Goal: Transaction & Acquisition: Purchase product/service

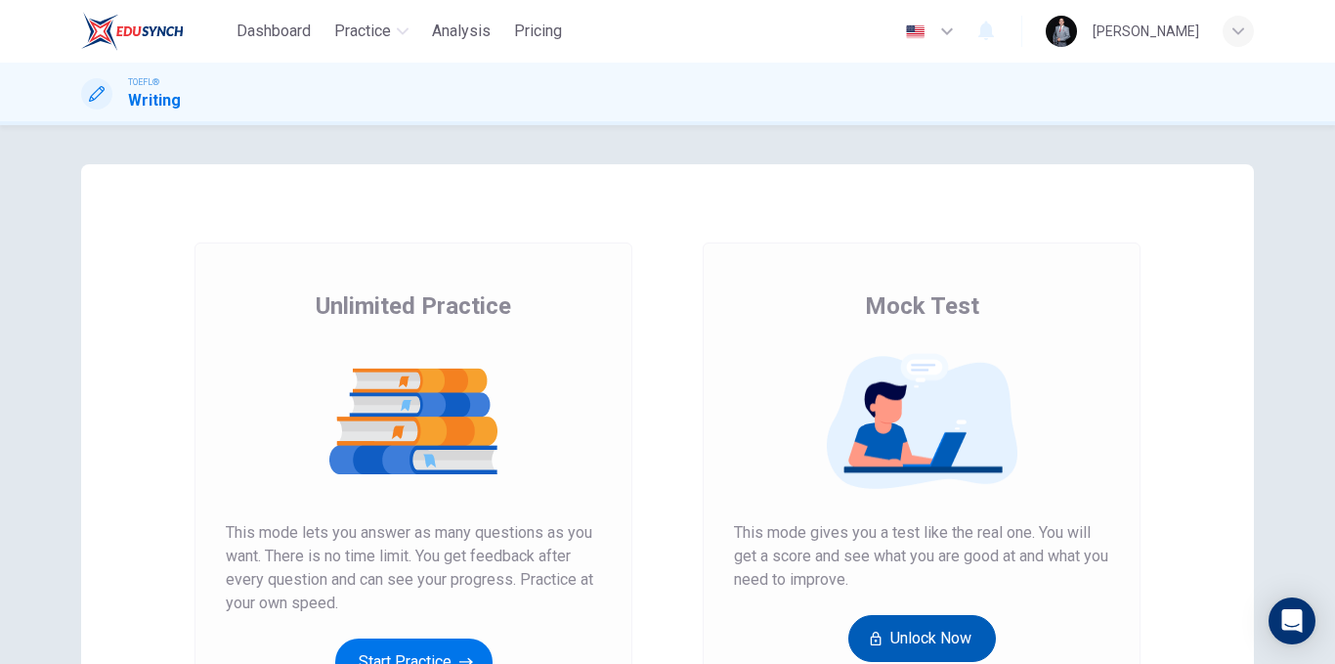
scroll to position [281, 0]
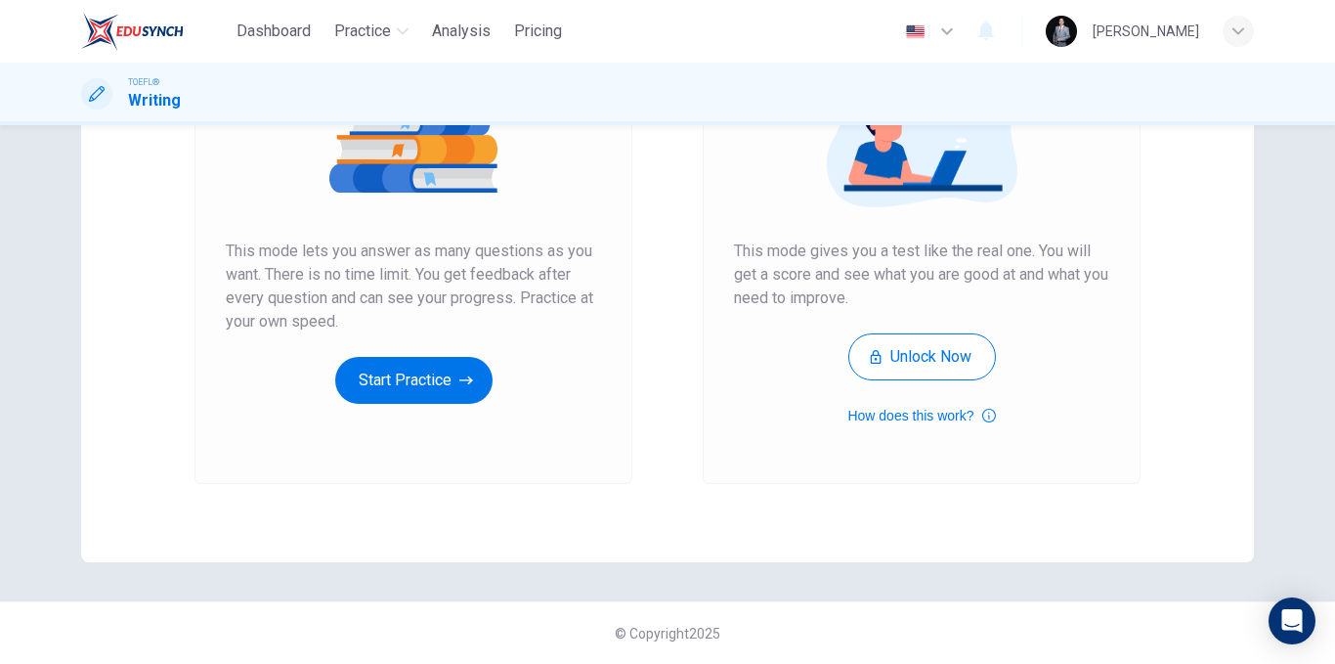
click at [1200, 29] on div "[PERSON_NAME]" at bounding box center [1150, 31] width 208 height 31
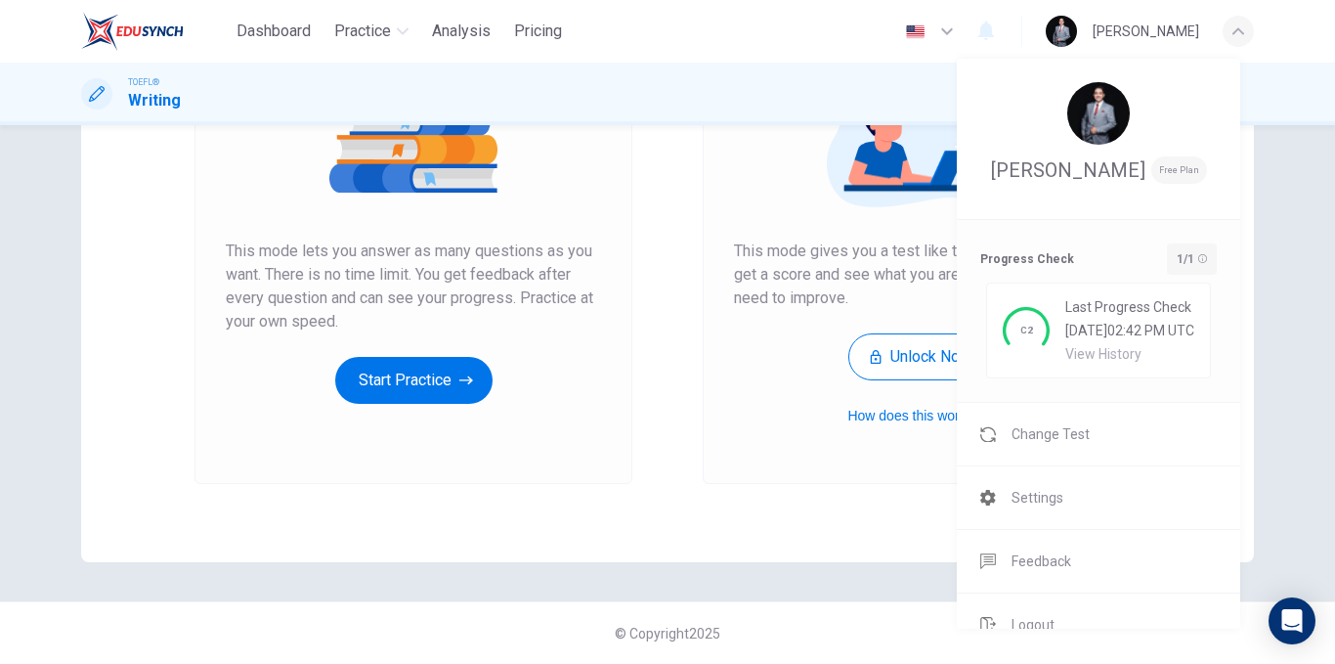
click at [882, 254] on div at bounding box center [667, 332] width 1335 height 664
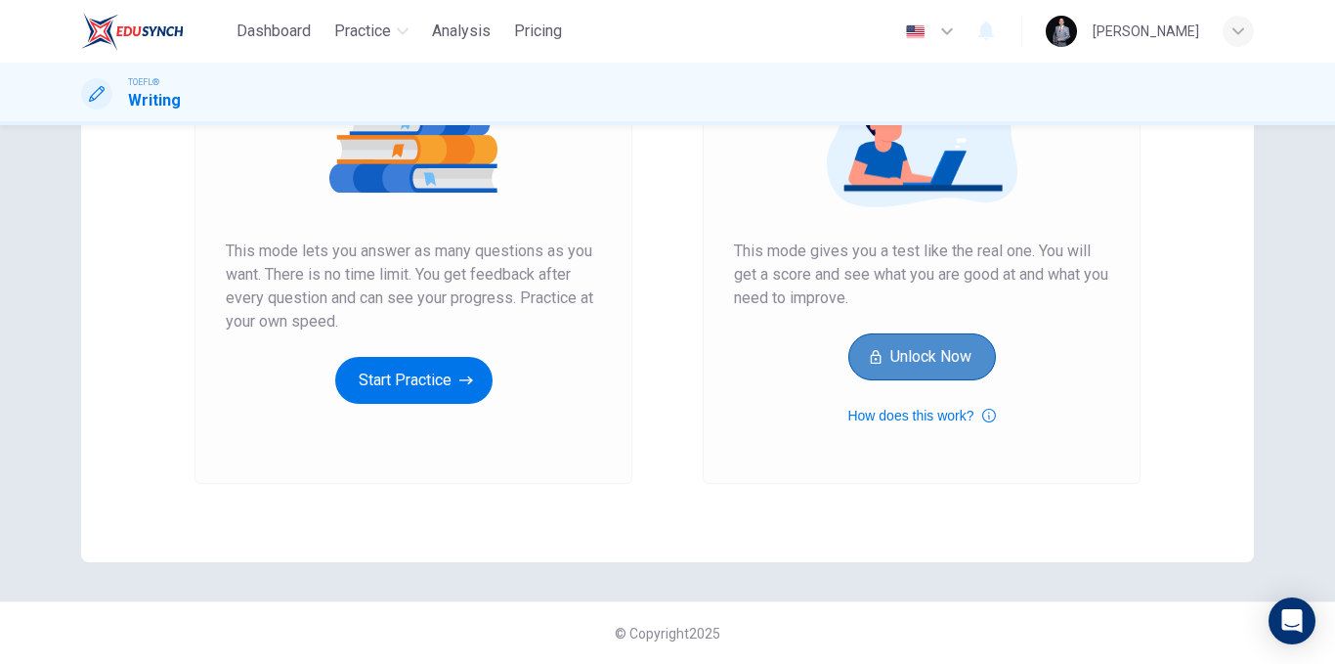
click at [921, 358] on button "Unlock Now" at bounding box center [922, 356] width 148 height 47
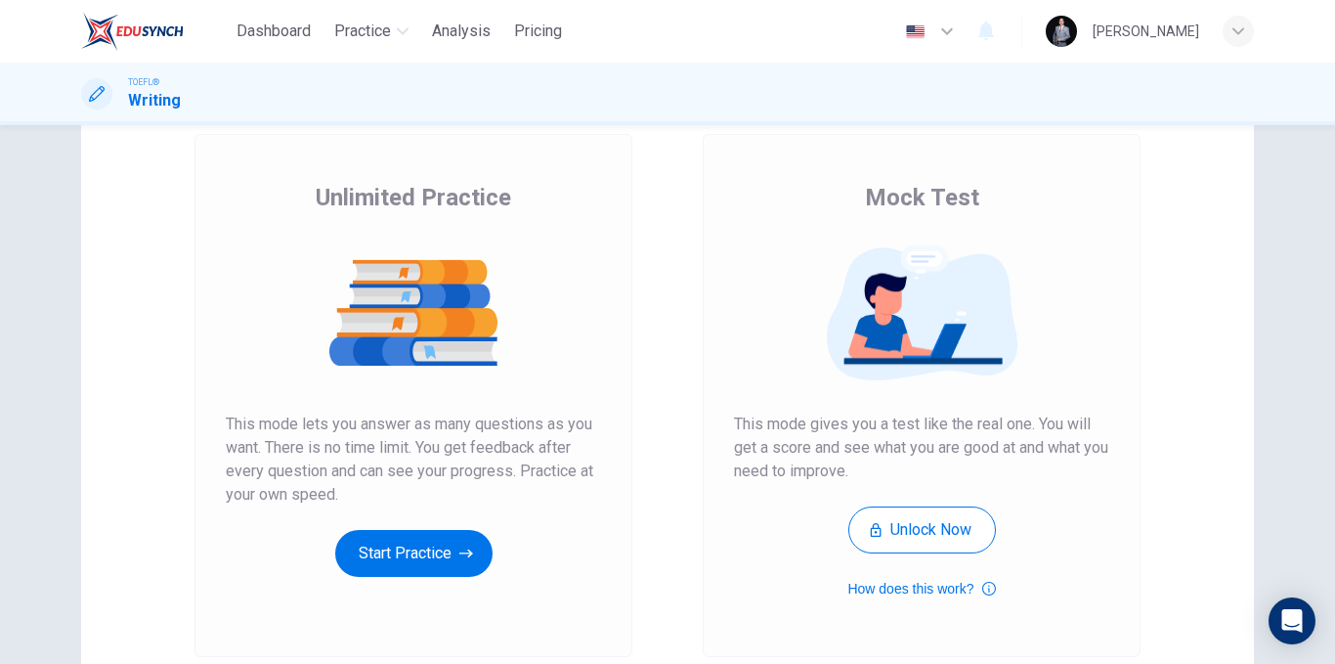
scroll to position [281, 0]
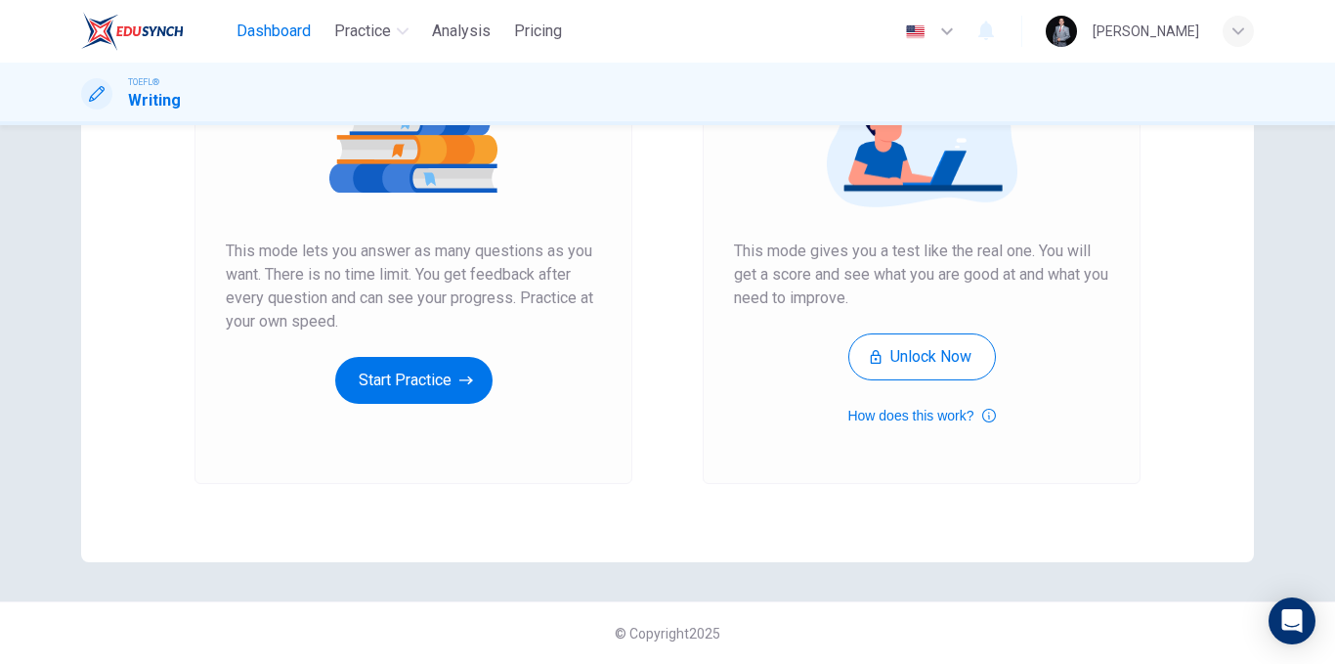
click at [293, 25] on span "Dashboard" at bounding box center [274, 31] width 74 height 23
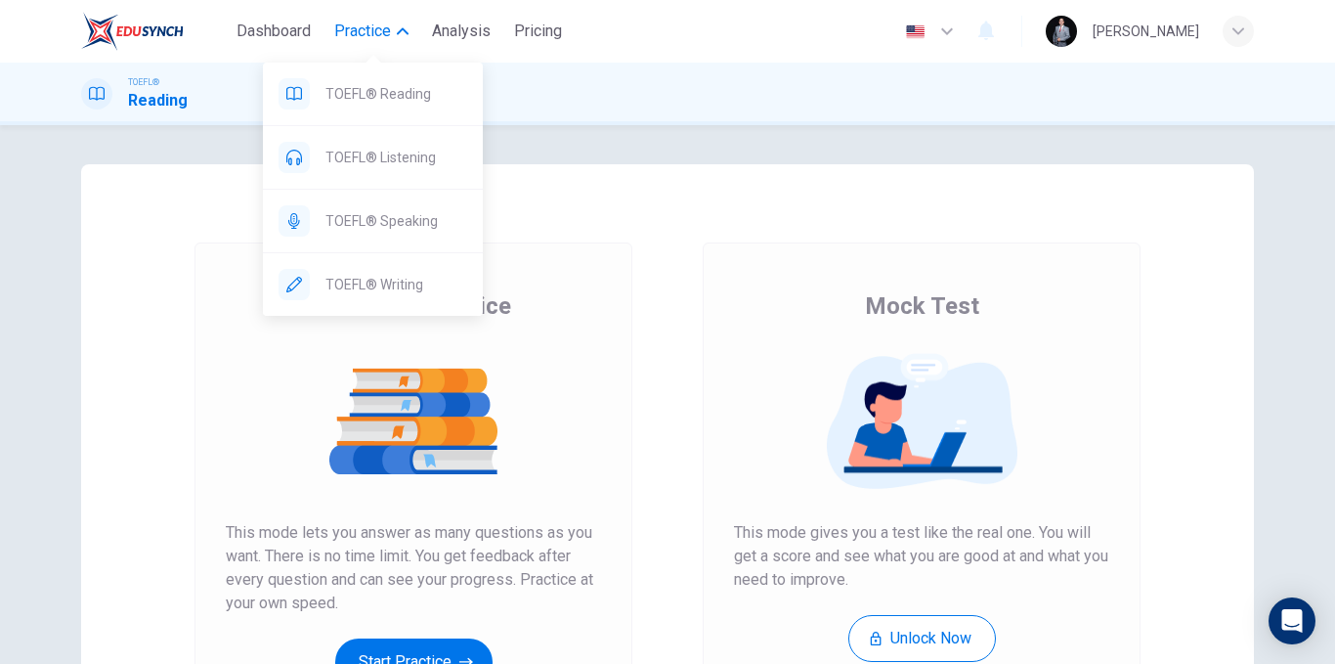
click at [393, 39] on button "Practice" at bounding box center [371, 31] width 90 height 35
click at [424, 277] on span "TOEFL® Writing" at bounding box center [396, 284] width 142 height 23
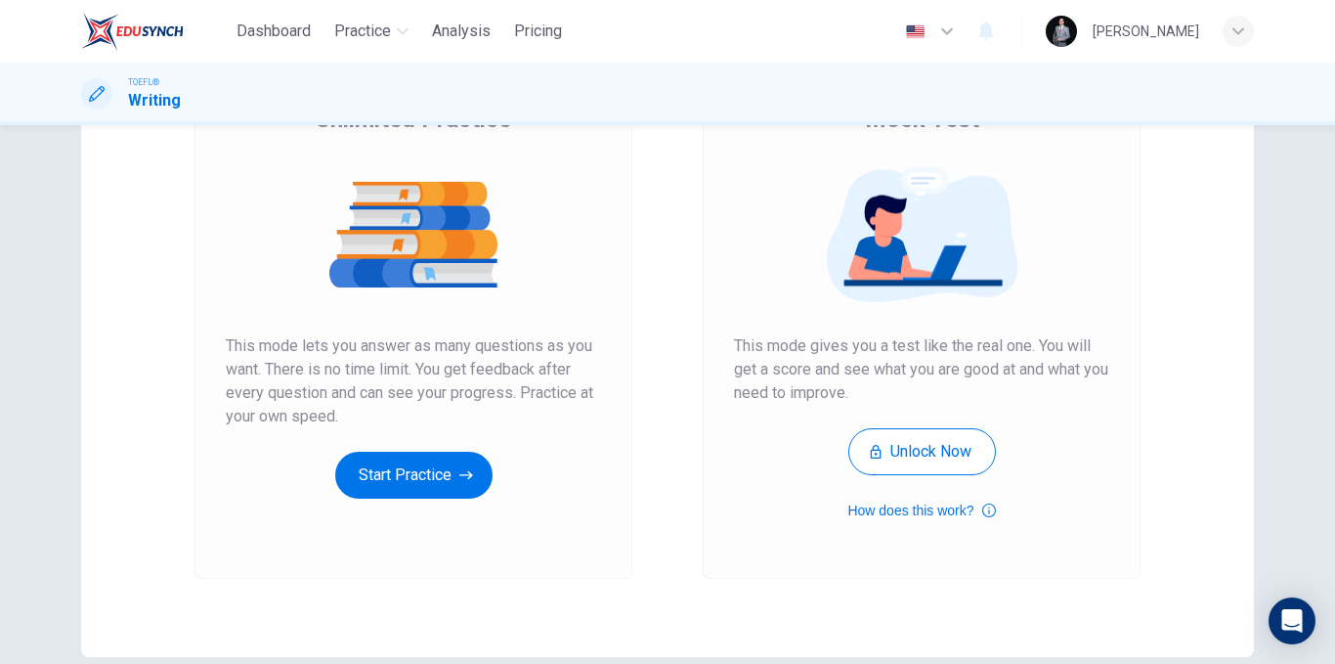
scroll to position [195, 0]
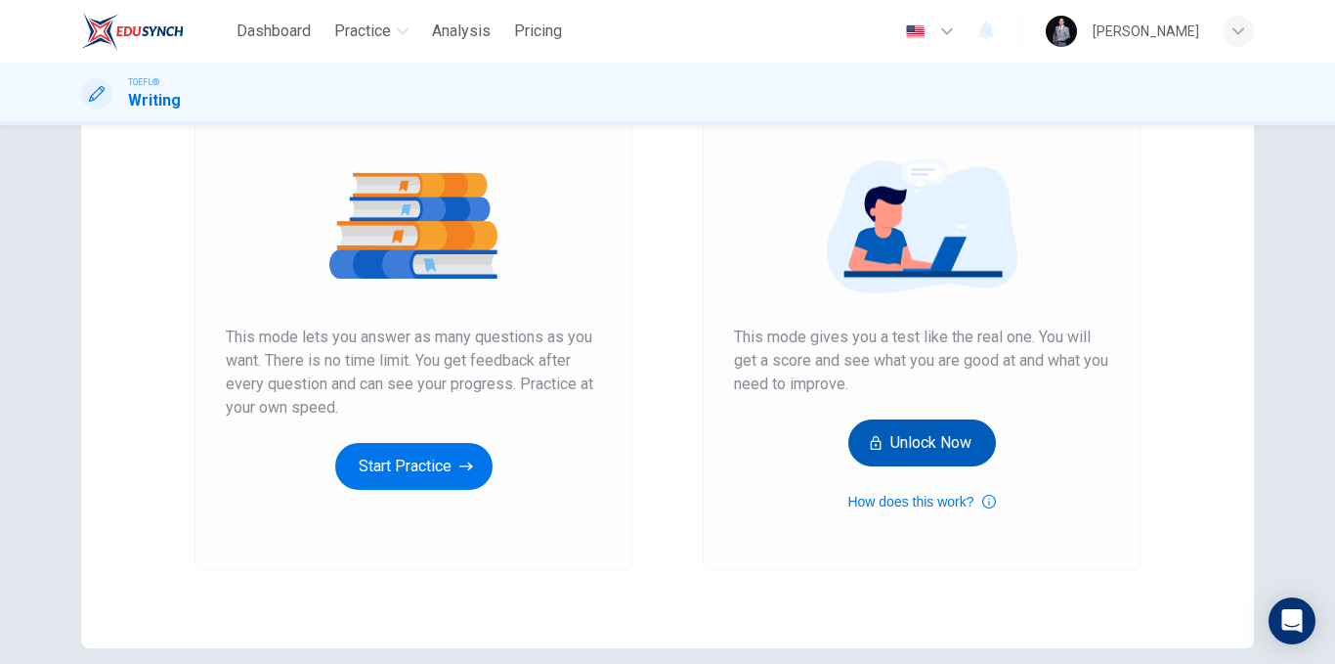
click at [959, 443] on button "Unlock Now" at bounding box center [922, 442] width 148 height 47
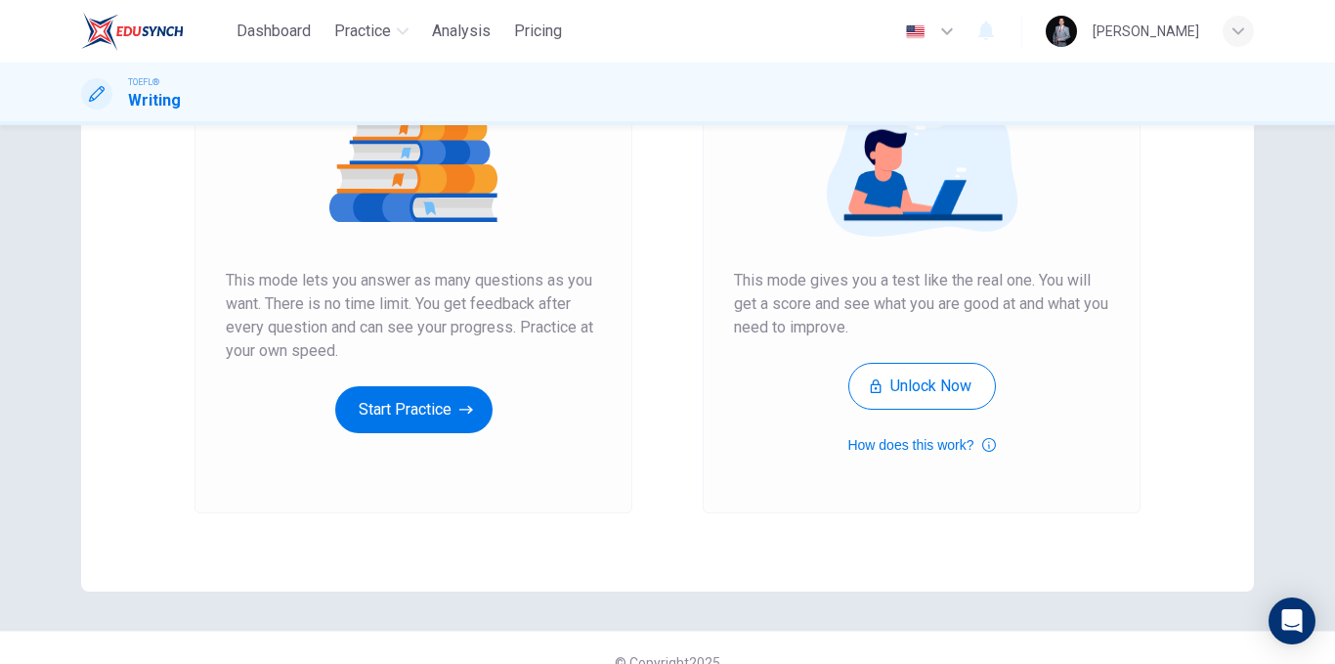
scroll to position [281, 0]
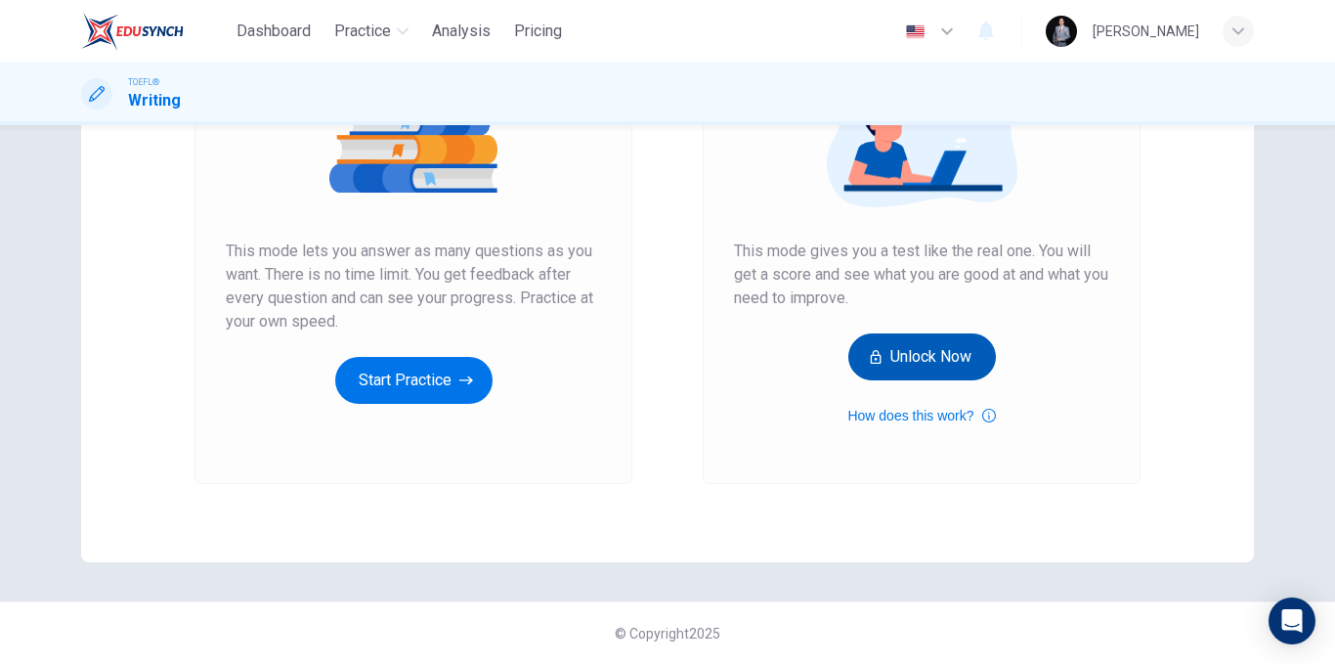
click at [869, 354] on icon "button" at bounding box center [876, 357] width 14 height 20
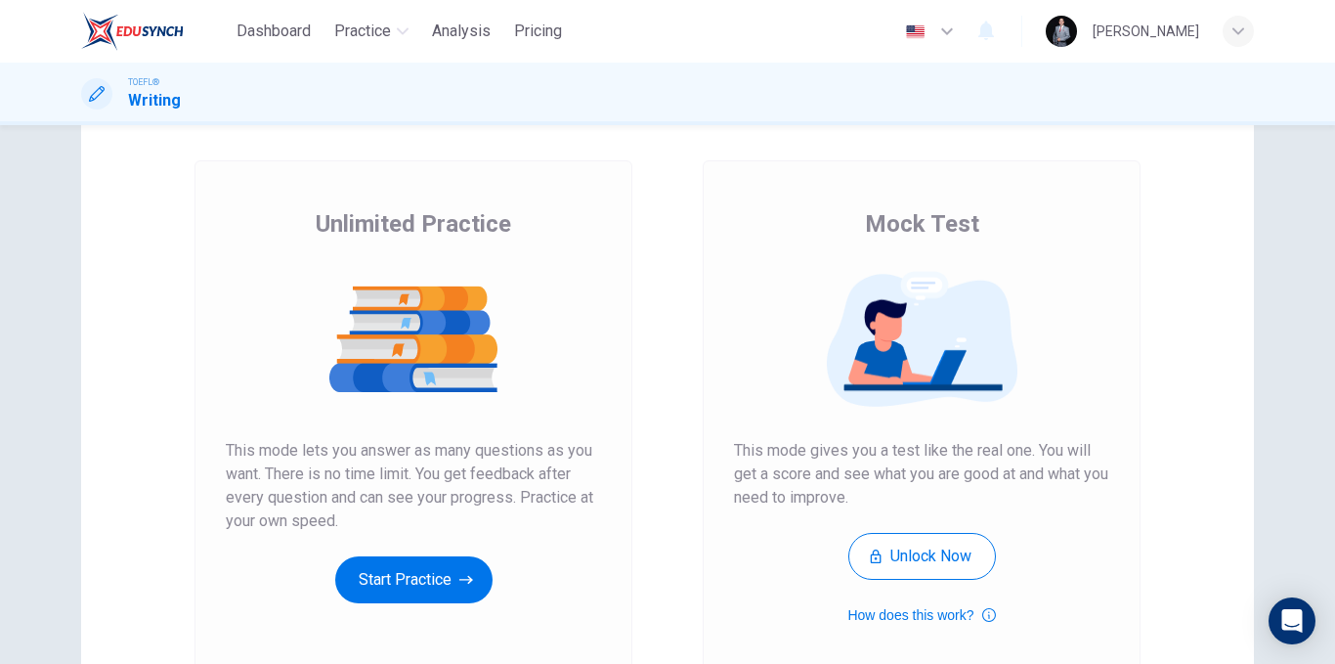
scroll to position [195, 0]
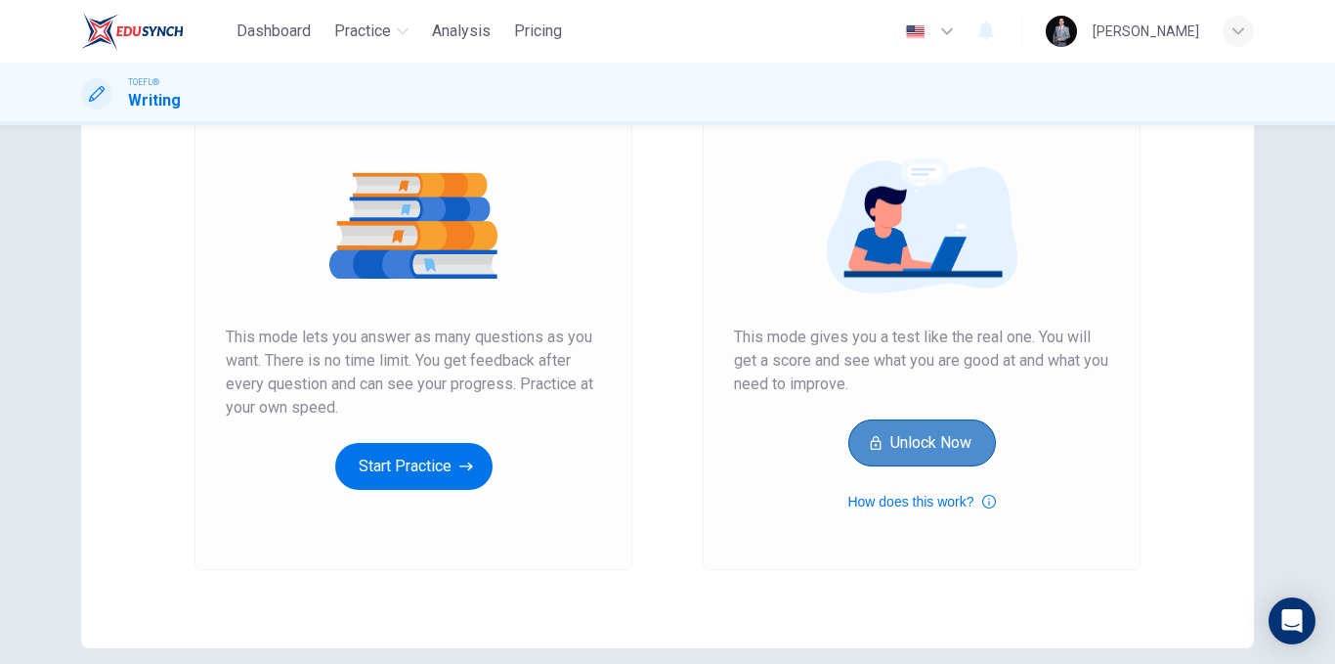
click at [945, 447] on button "Unlock Now" at bounding box center [922, 442] width 148 height 47
